Goal: Check status: Check status

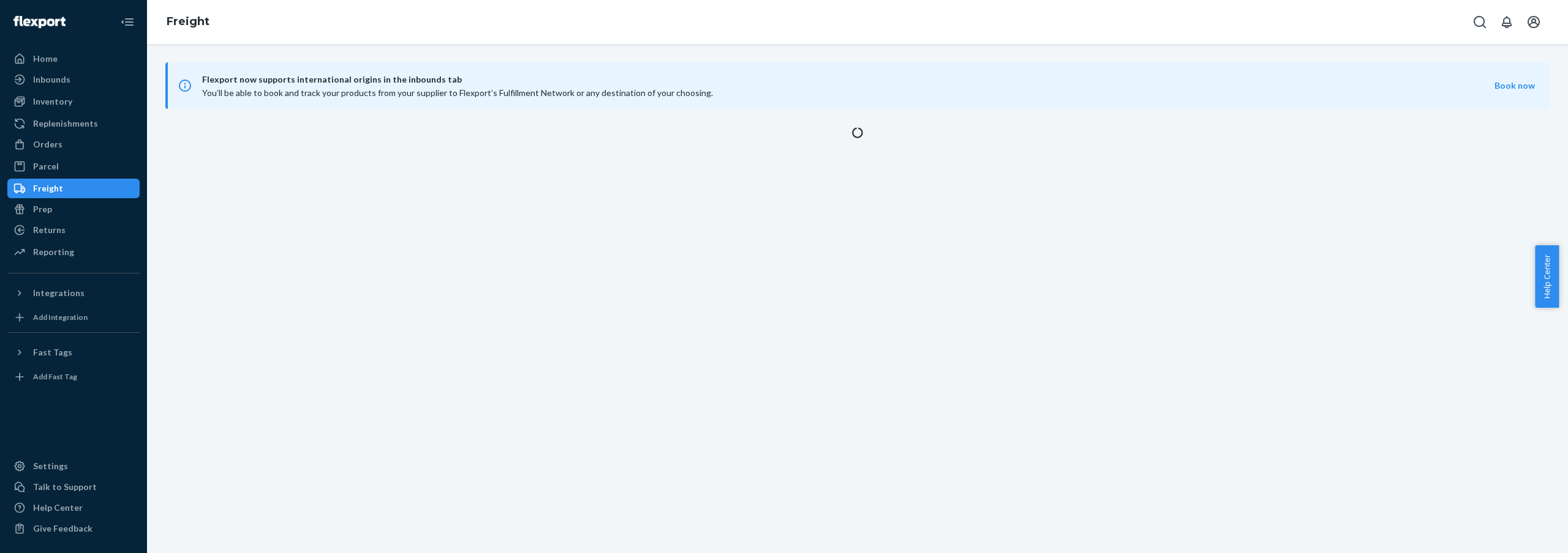
click at [57, 188] on div "Freight" at bounding box center [48, 188] width 30 height 12
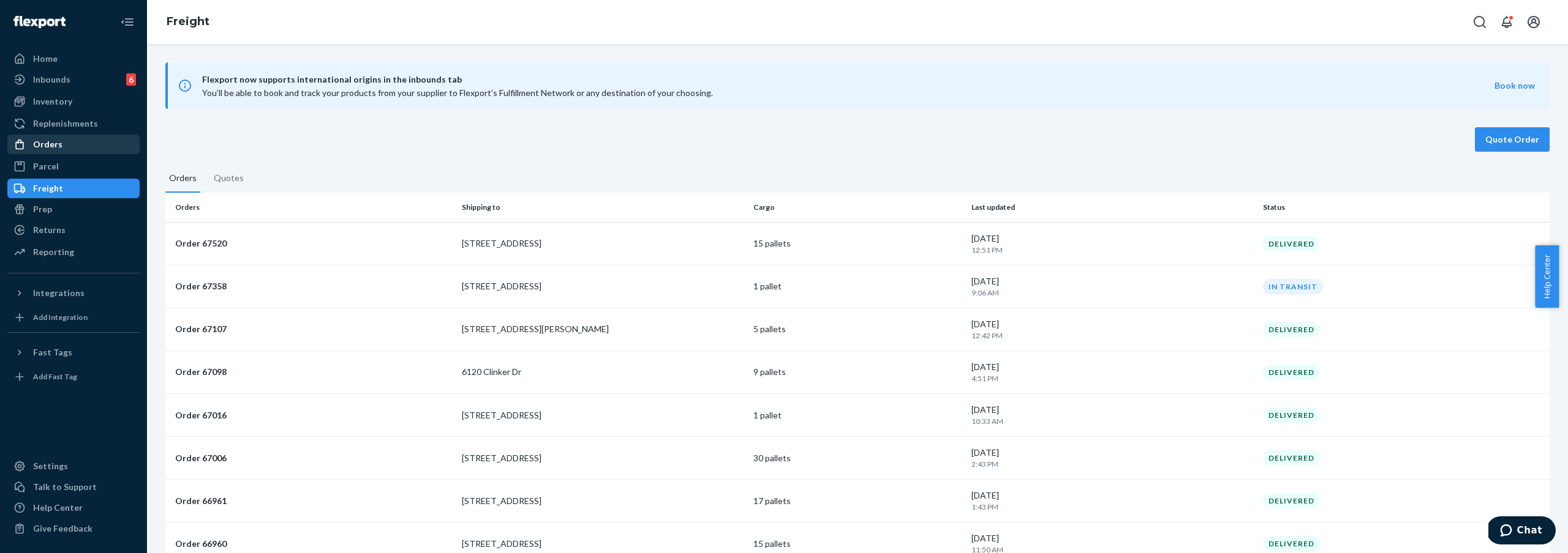
click at [106, 145] on div "Orders" at bounding box center [73, 144] width 129 height 17
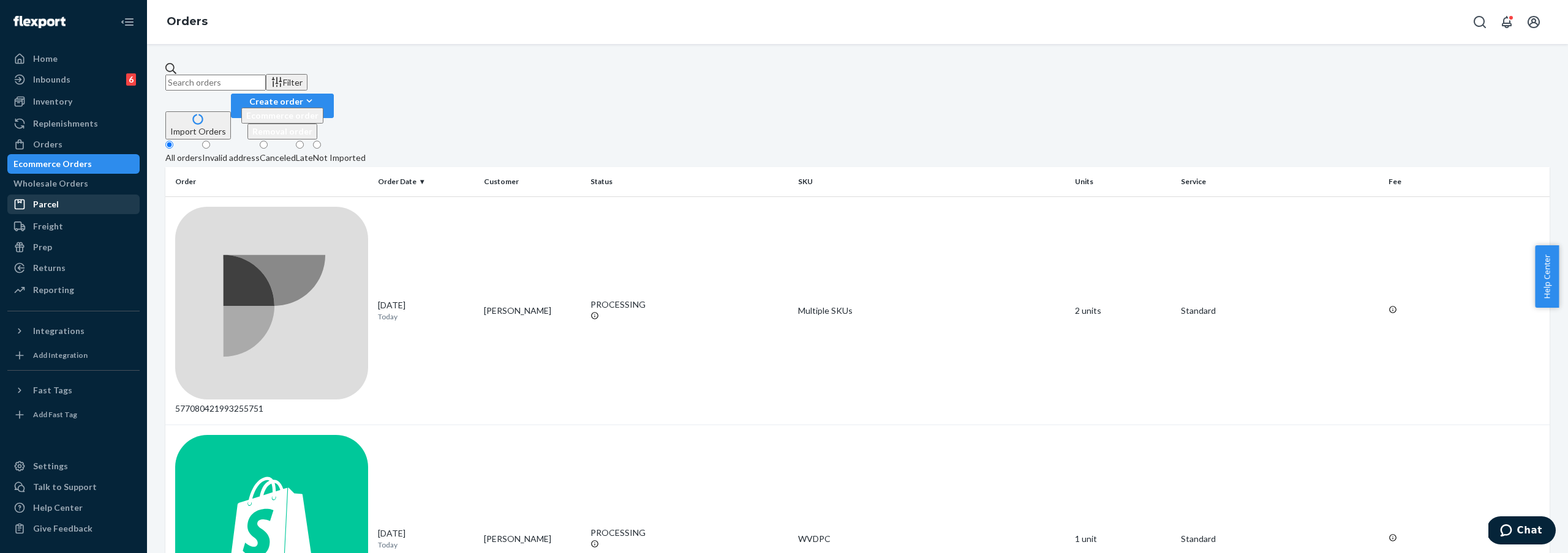
click at [74, 212] on div "Parcel" at bounding box center [73, 203] width 129 height 17
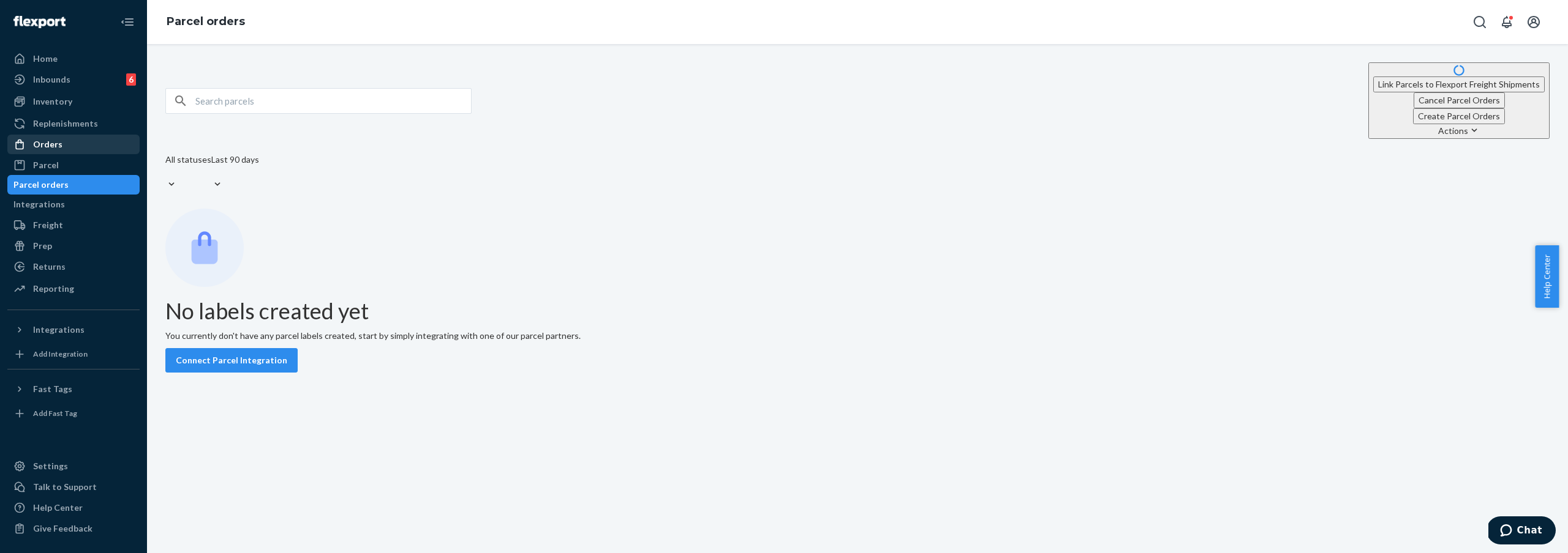
click at [62, 139] on div "Orders" at bounding box center [73, 144] width 129 height 17
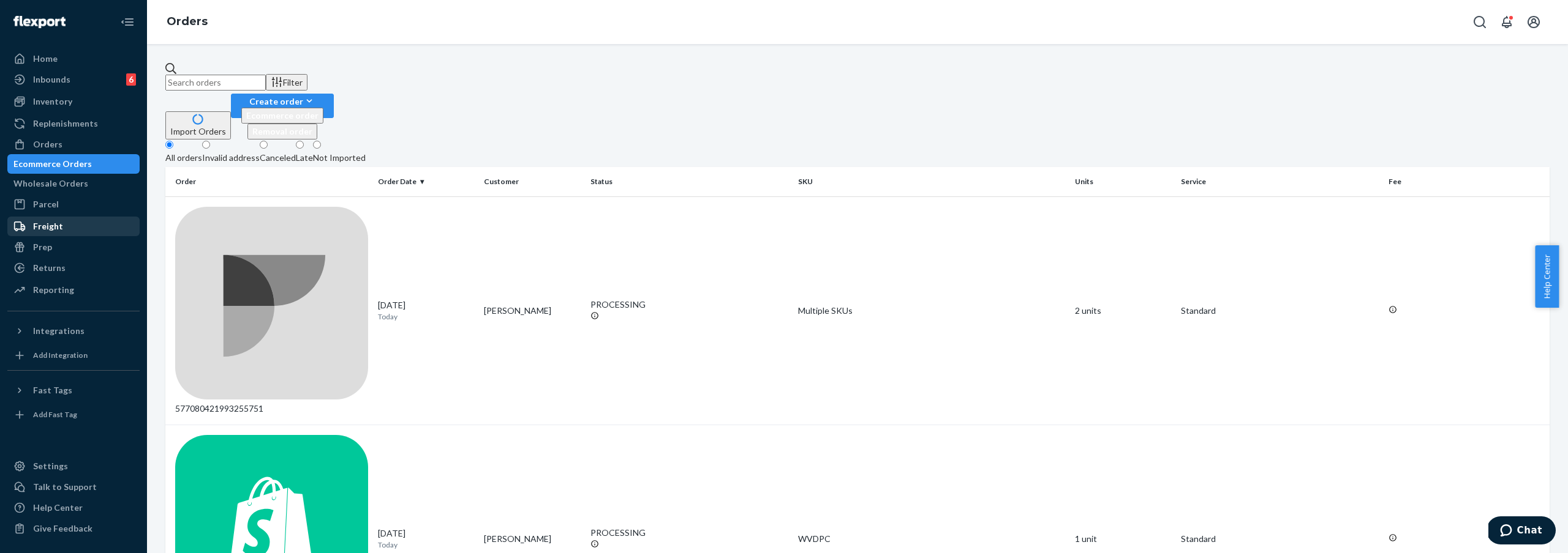
click at [49, 221] on div "Freight" at bounding box center [73, 225] width 129 height 17
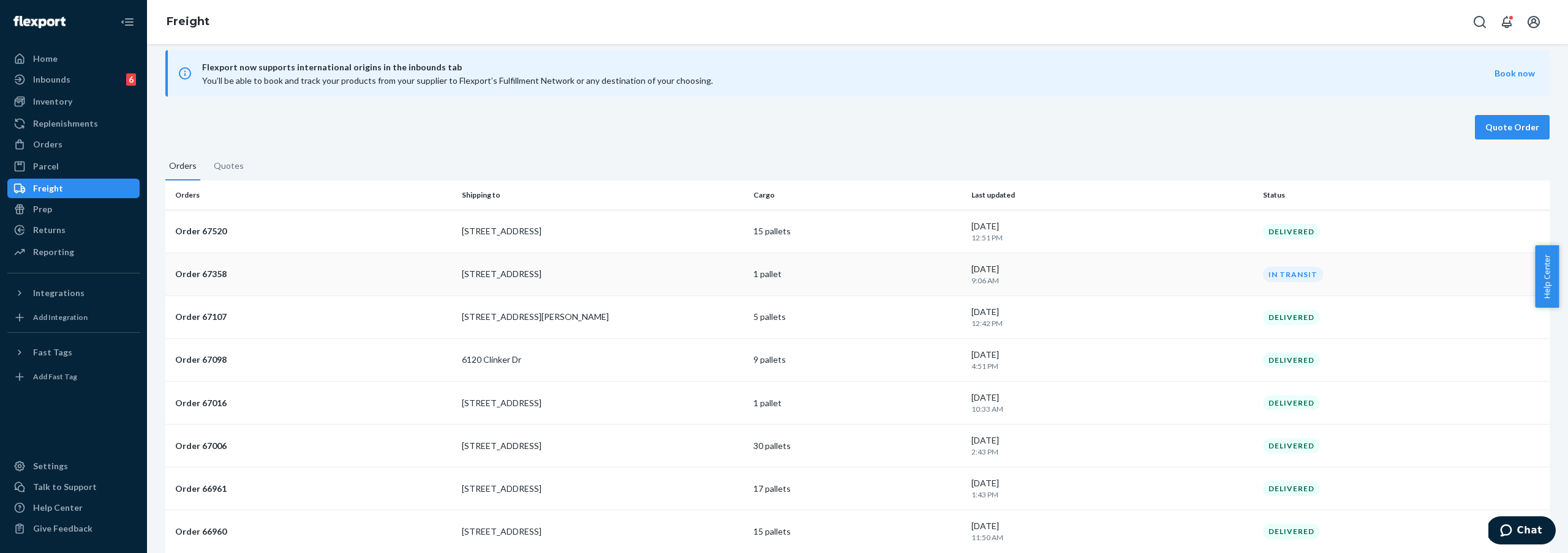
scroll to position [13, 0]
click at [999, 269] on div "[DATE] 9:06 AM" at bounding box center [1113, 274] width 282 height 23
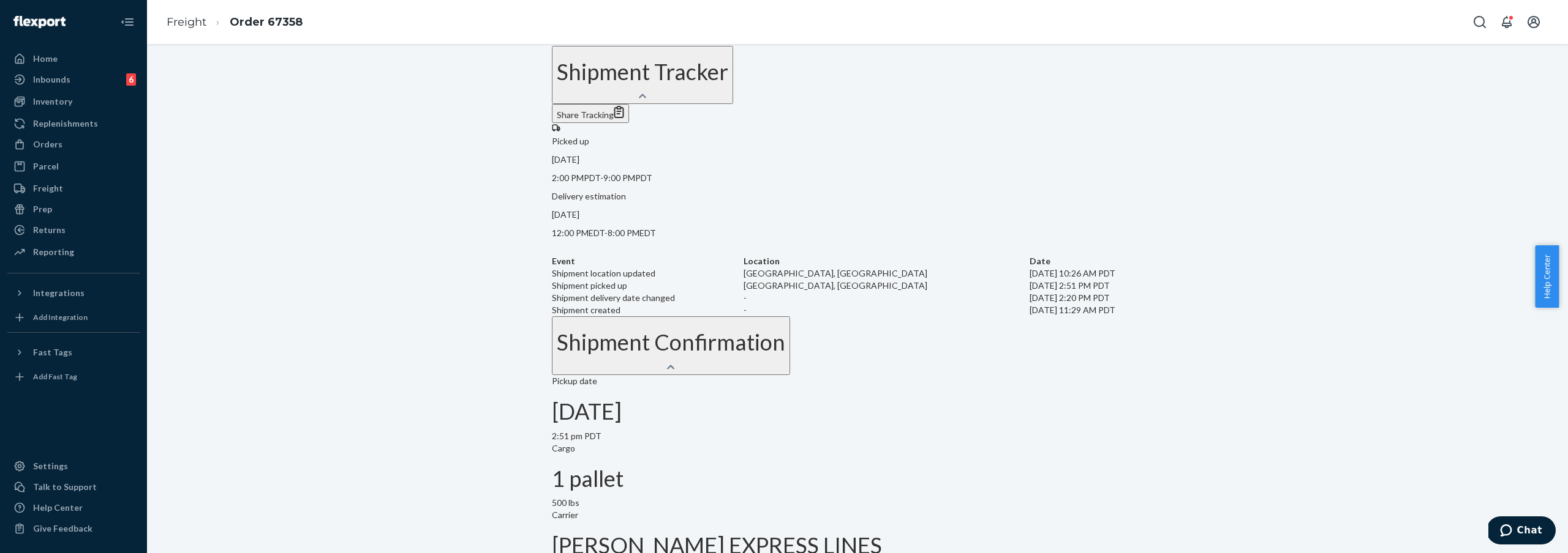
scroll to position [404, 0]
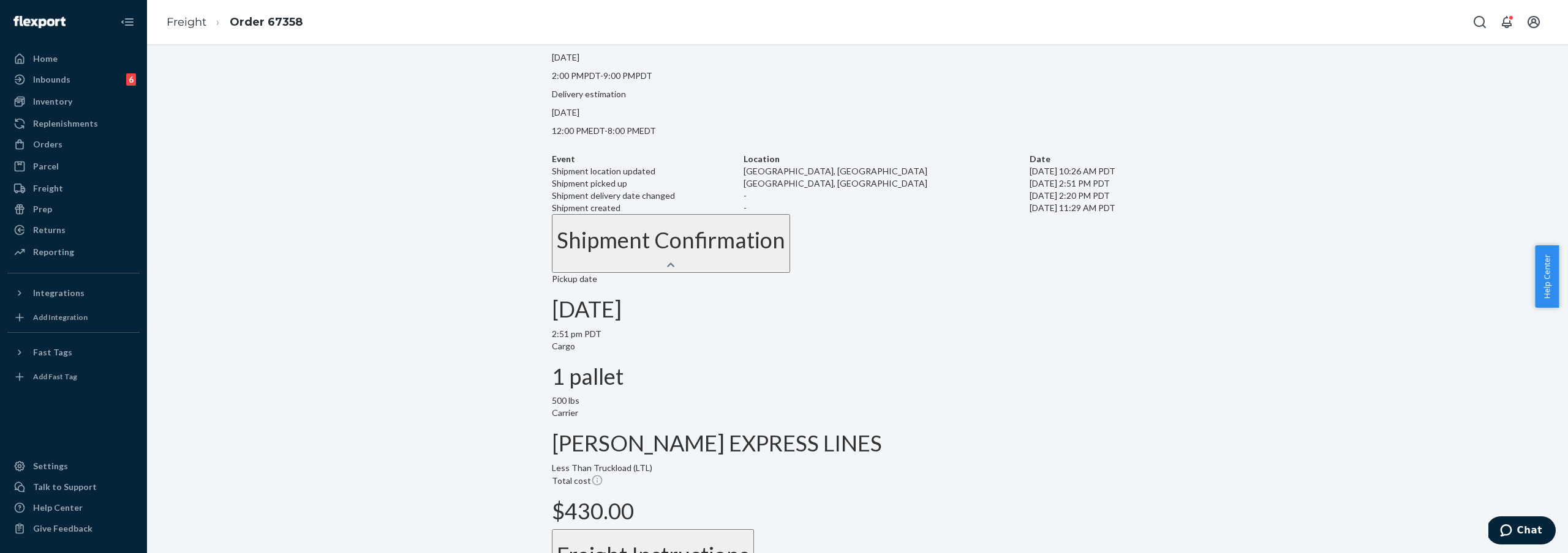
click at [749, 543] on div "Freight Instructions" at bounding box center [653, 556] width 192 height 25
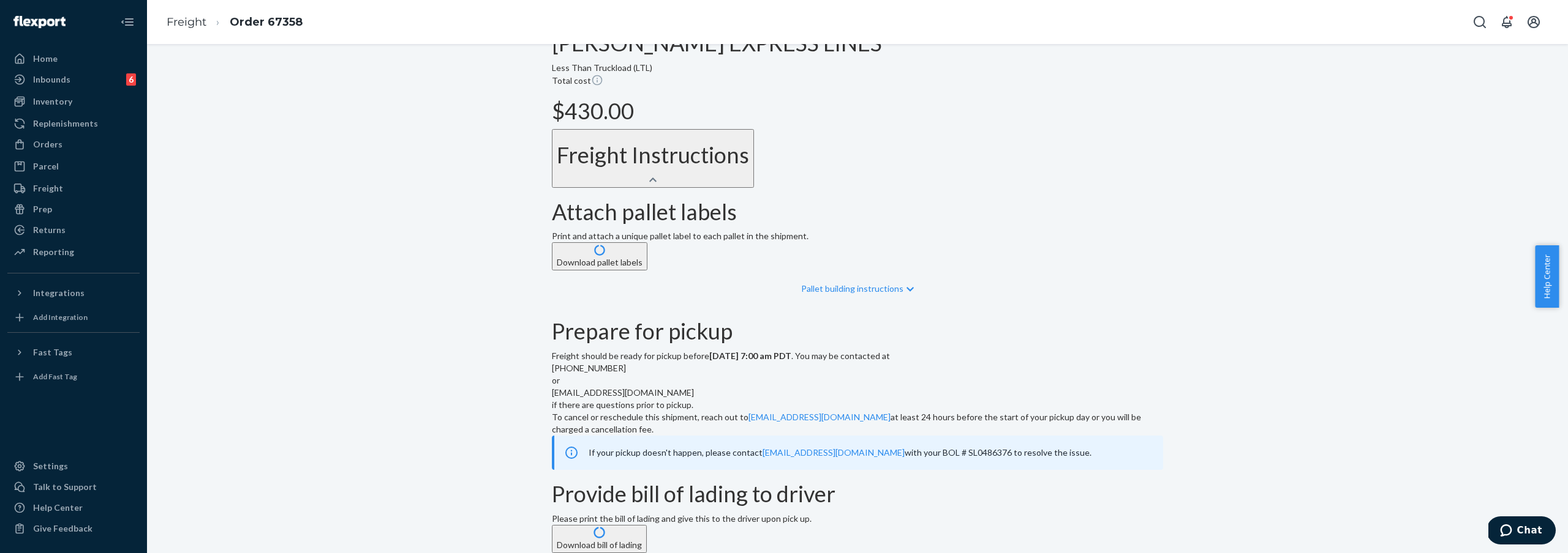
scroll to position [881, 0]
